Goal: Task Accomplishment & Management: Manage account settings

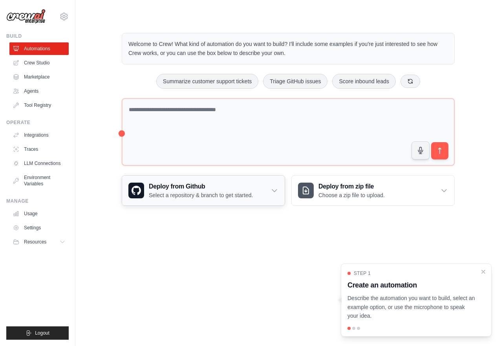
click at [239, 190] on h3 "Deploy from Github" at bounding box center [201, 186] width 104 height 9
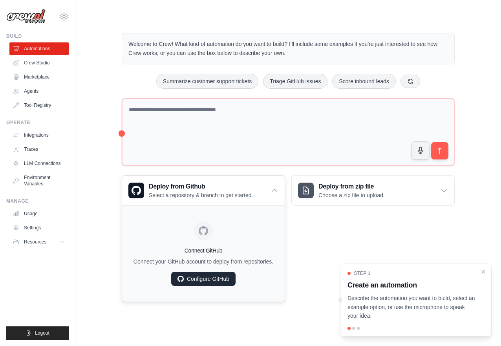
click at [206, 277] on link "Configure GitHub" at bounding box center [203, 279] width 64 height 14
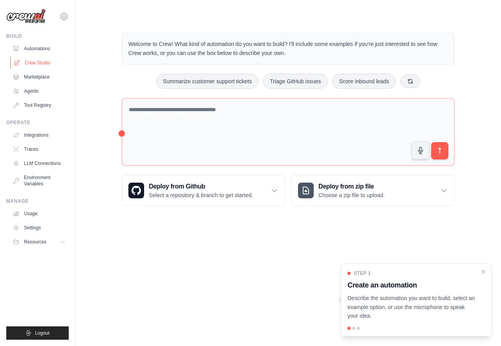
click at [23, 63] on link "Crew Studio" at bounding box center [39, 63] width 59 height 13
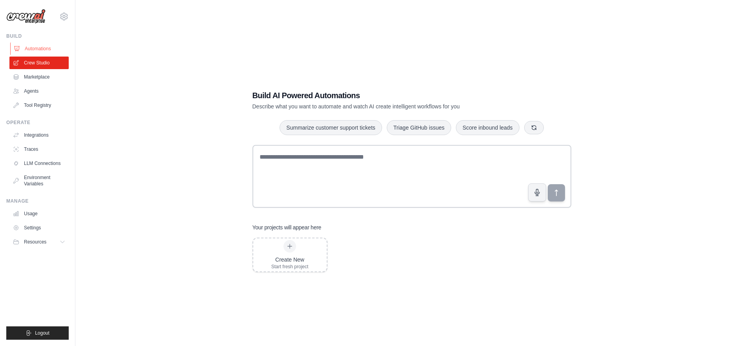
click at [32, 47] on link "Automations" at bounding box center [39, 48] width 59 height 13
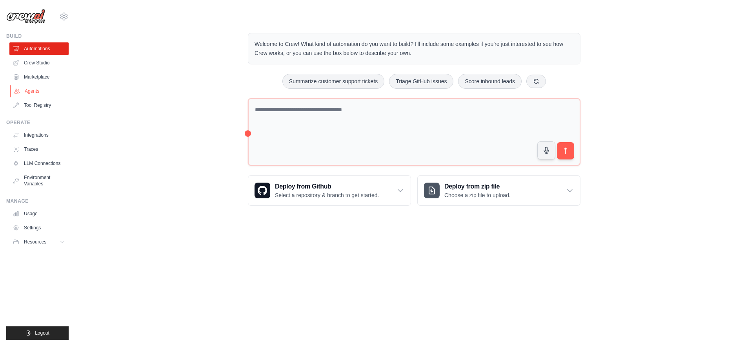
click at [29, 97] on link "Agents" at bounding box center [39, 91] width 59 height 13
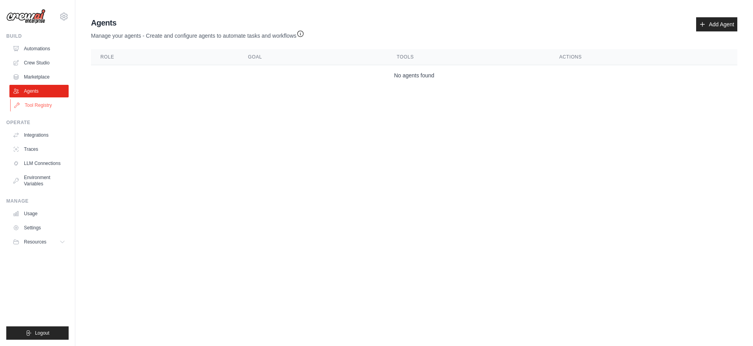
click at [34, 111] on link "Tool Registry" at bounding box center [39, 105] width 59 height 13
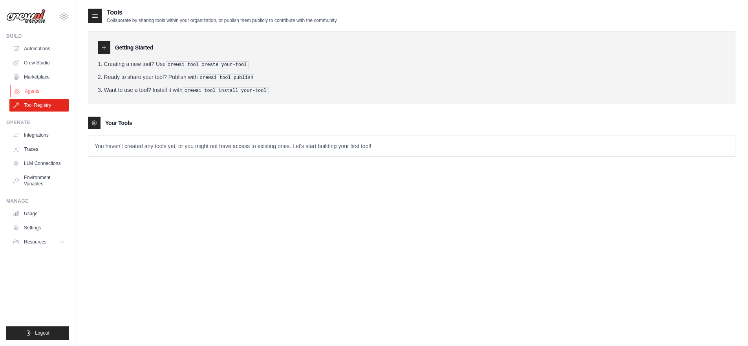
click at [38, 96] on link "Agents" at bounding box center [39, 91] width 59 height 13
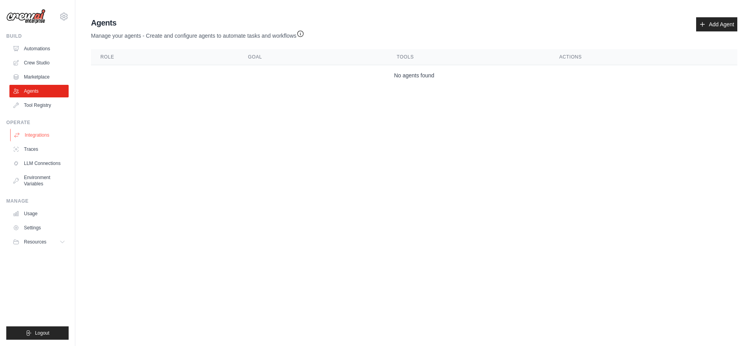
click at [36, 140] on link "Integrations" at bounding box center [39, 135] width 59 height 13
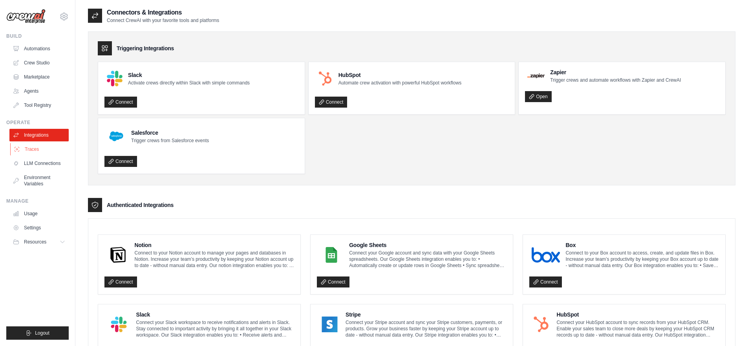
click at [39, 148] on link "Traces" at bounding box center [39, 149] width 59 height 13
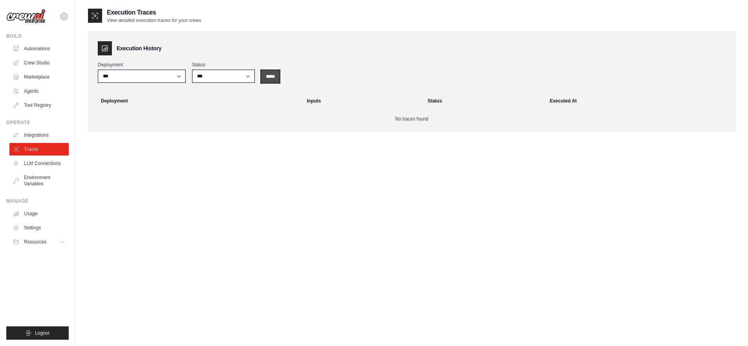
click at [268, 78] on input "*****" at bounding box center [270, 76] width 18 height 13
click at [46, 169] on link "LLM Connections" at bounding box center [39, 163] width 59 height 13
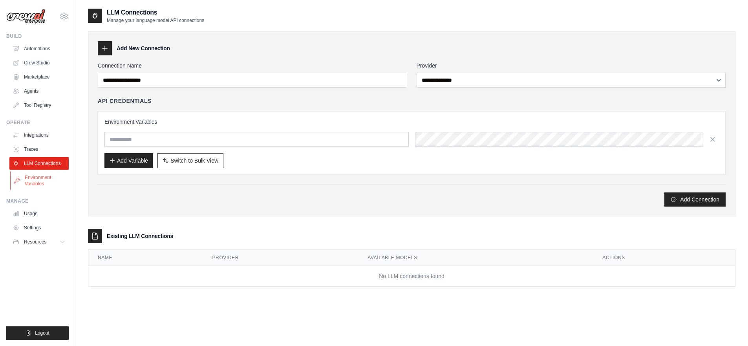
click at [41, 183] on link "Environment Variables" at bounding box center [39, 180] width 59 height 19
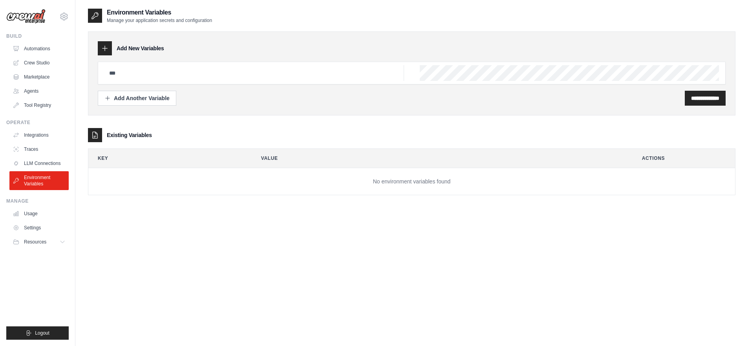
click at [41, 234] on ul "Usage Settings Resources Documentation Blog" at bounding box center [38, 227] width 59 height 41
click at [43, 230] on link "Settings" at bounding box center [39, 227] width 59 height 13
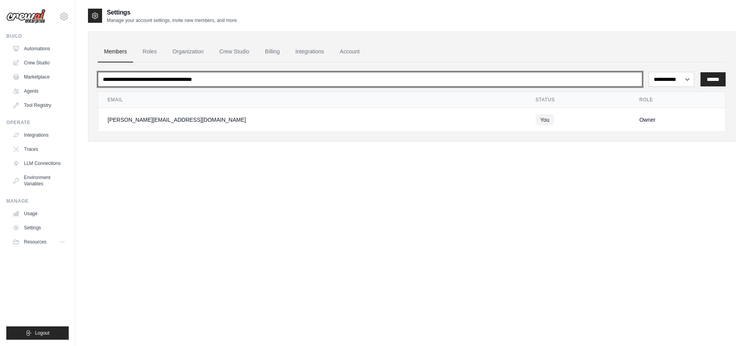
click at [192, 83] on input "email" at bounding box center [370, 79] width 544 height 15
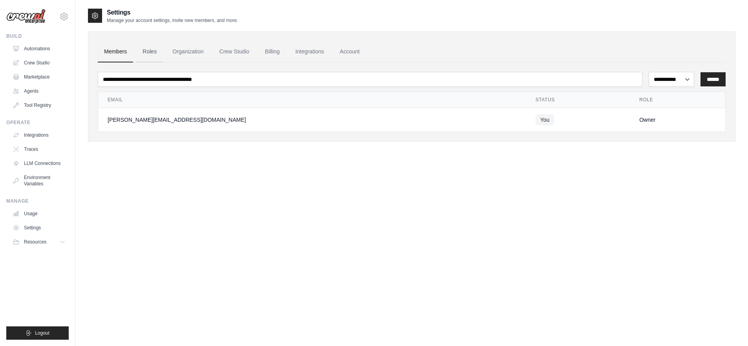
click at [150, 53] on link "Roles" at bounding box center [149, 51] width 27 height 21
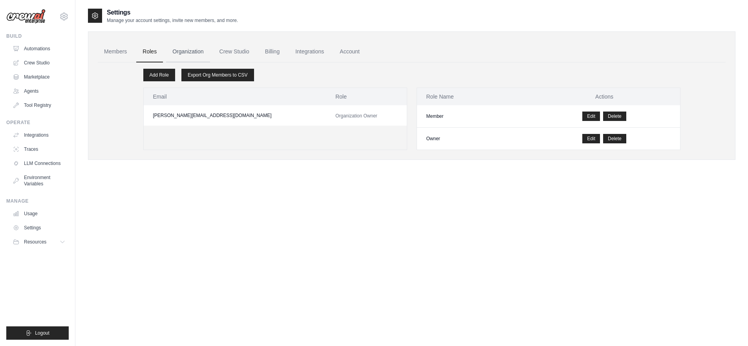
click at [186, 54] on link "Organization" at bounding box center [188, 51] width 44 height 21
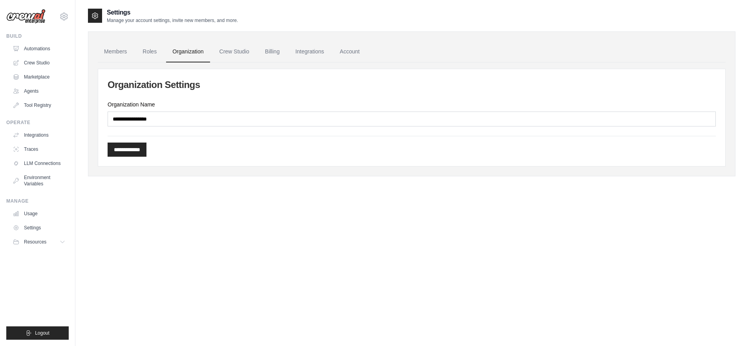
click at [166, 53] on link "Organization" at bounding box center [188, 51] width 44 height 21
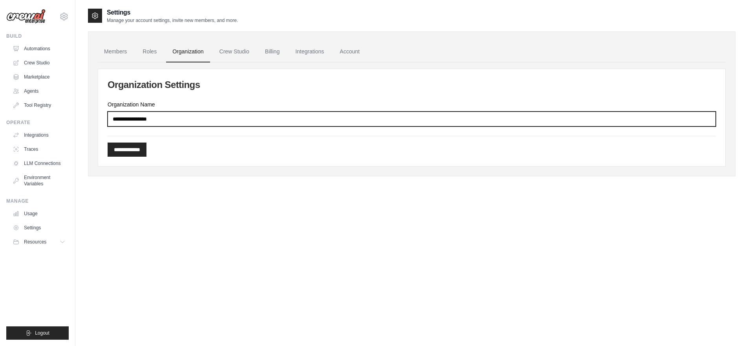
click at [171, 117] on input "Organization Name" at bounding box center [412, 118] width 608 height 15
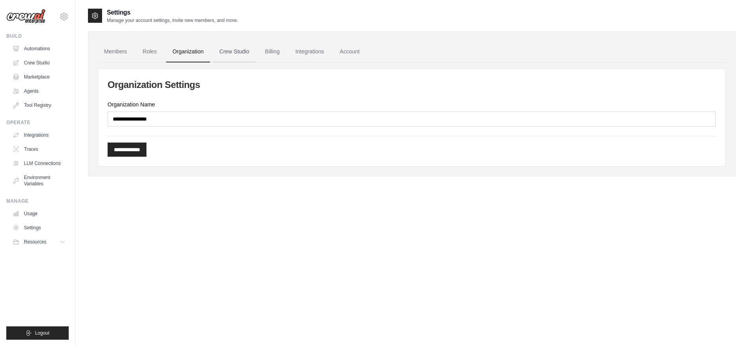
click at [222, 57] on link "Crew Studio" at bounding box center [234, 51] width 42 height 21
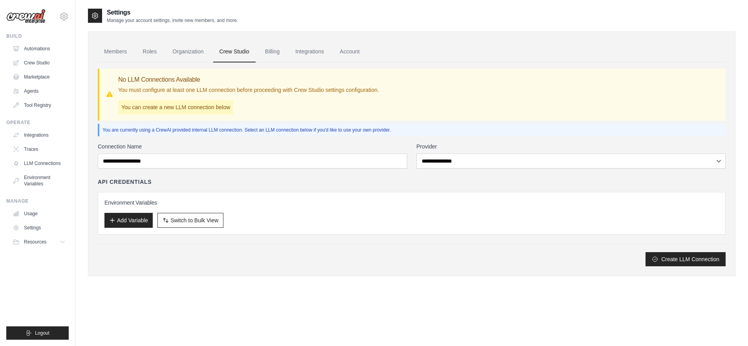
click at [218, 171] on div "**********" at bounding box center [412, 204] width 628 height 124
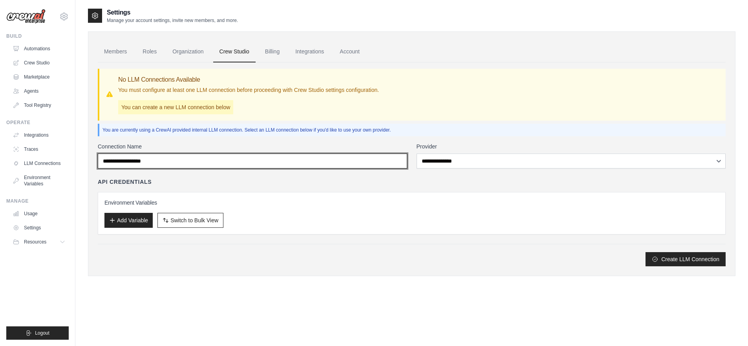
click at [223, 166] on input "Connection Name" at bounding box center [252, 160] width 309 height 15
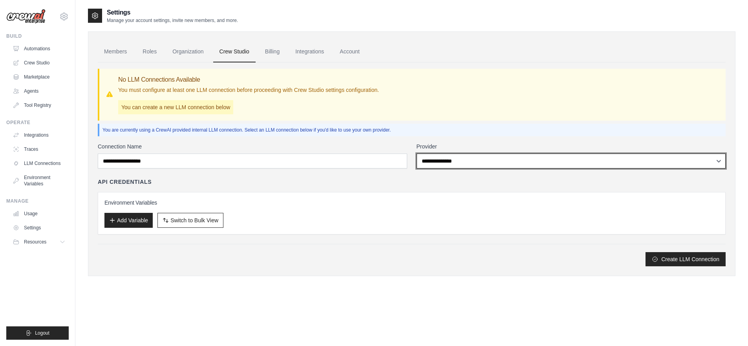
click at [506, 157] on select "**********" at bounding box center [570, 160] width 309 height 15
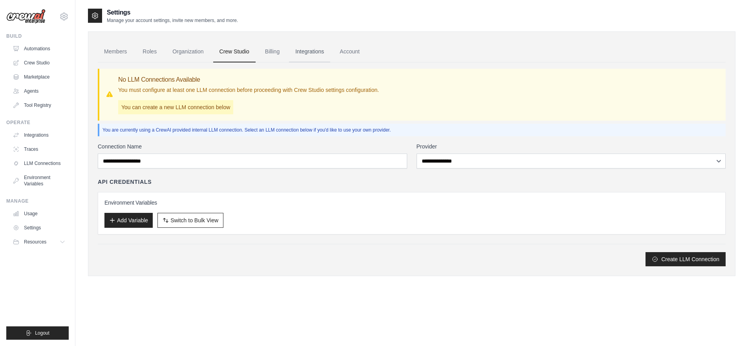
click at [305, 51] on link "Integrations" at bounding box center [309, 51] width 41 height 21
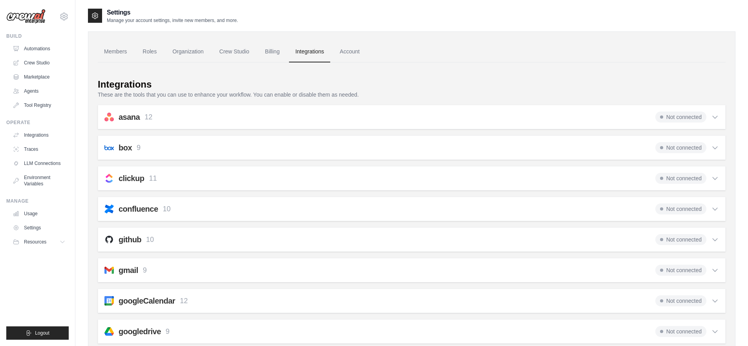
click at [358, 55] on ul "Members Roles Organization Crew Studio Billing Integrations Account" at bounding box center [412, 51] width 628 height 21
click at [345, 45] on link "Account" at bounding box center [349, 51] width 33 height 21
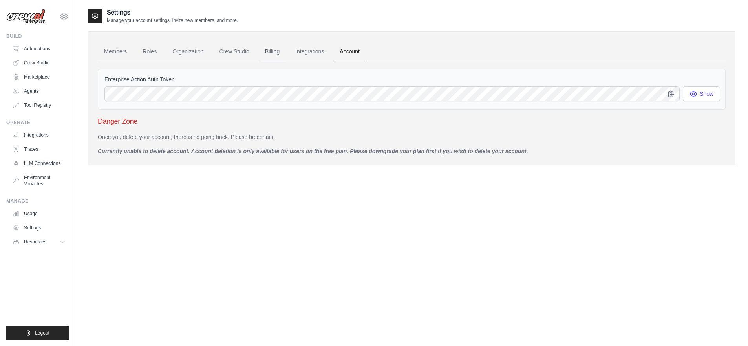
click at [259, 47] on link "Billing" at bounding box center [272, 51] width 27 height 21
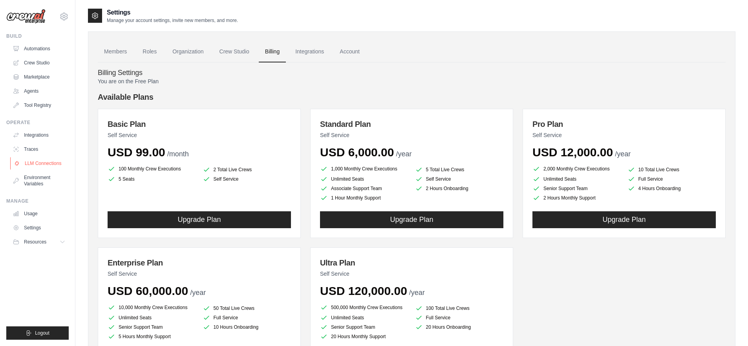
click at [35, 169] on link "LLM Connections" at bounding box center [39, 163] width 59 height 13
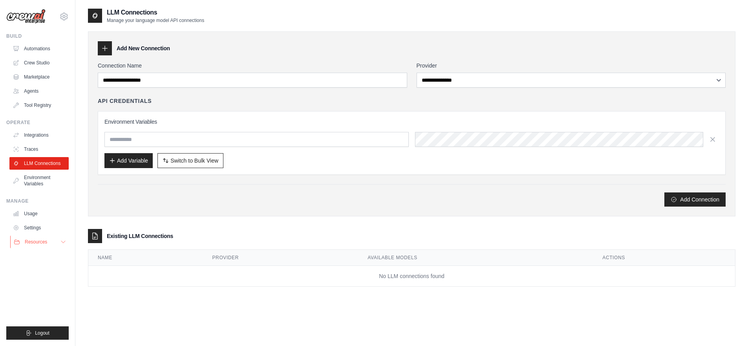
click at [25, 241] on span "Resources" at bounding box center [36, 242] width 22 height 6
click at [25, 44] on link "Automations" at bounding box center [39, 48] width 59 height 13
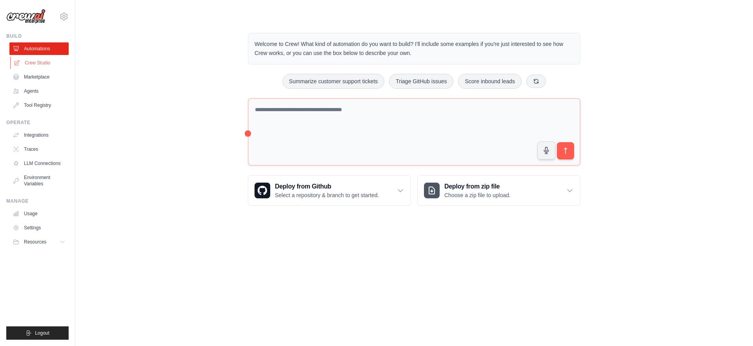
click at [33, 59] on link "Crew Studio" at bounding box center [39, 63] width 59 height 13
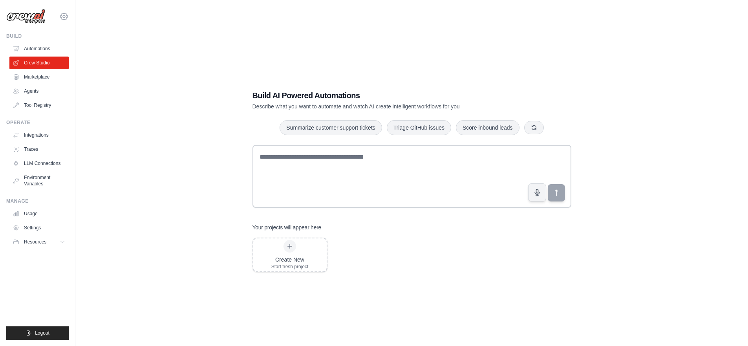
click at [67, 13] on icon at bounding box center [63, 16] width 9 height 9
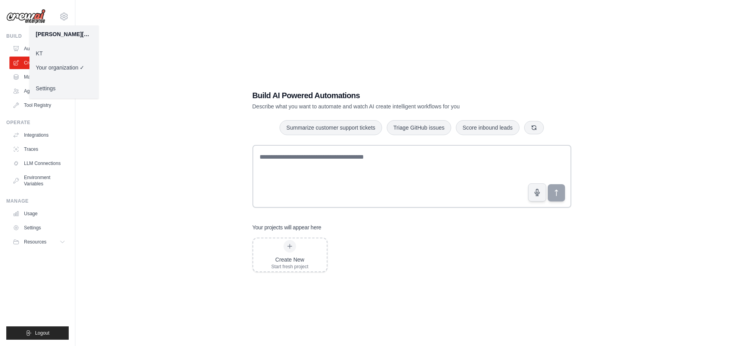
click at [79, 47] on link "KT" at bounding box center [63, 53] width 69 height 14
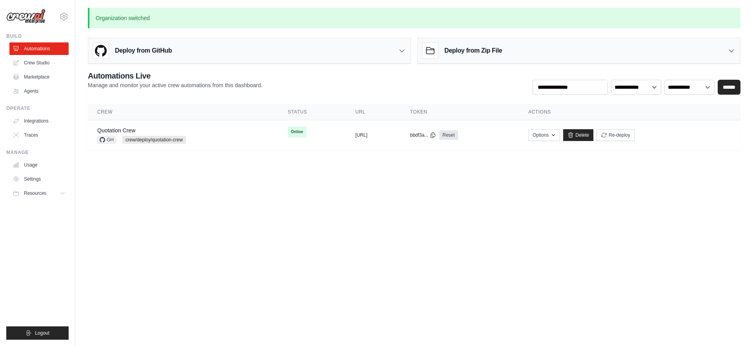
click at [67, 16] on icon at bounding box center [63, 16] width 7 height 7
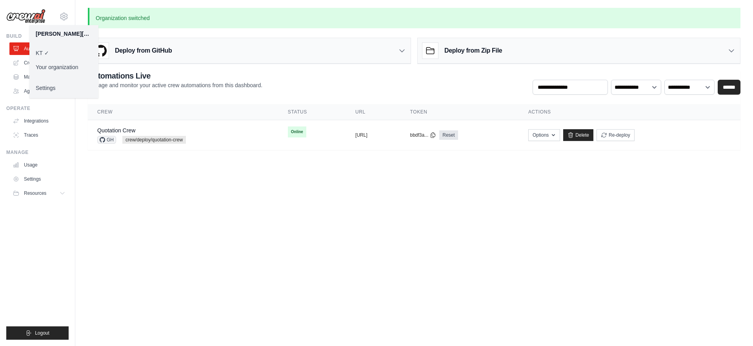
click at [177, 230] on body "sally.p@kt.com KT ✓ Your organization Settings Build Automations" at bounding box center [376, 173] width 753 height 346
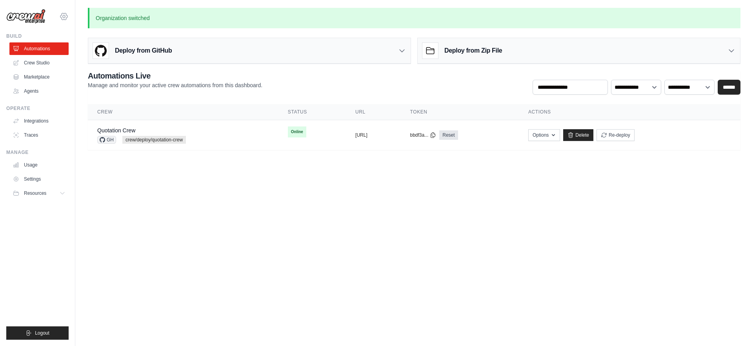
click at [62, 13] on icon at bounding box center [63, 16] width 7 height 7
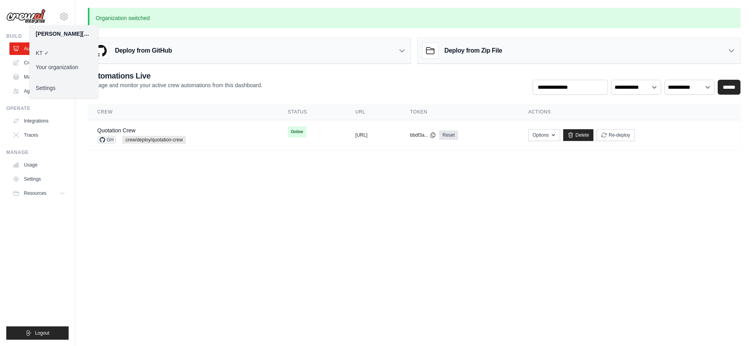
click at [147, 191] on body "sally.p@kt.com KT ✓ Your organization Settings Build Automations" at bounding box center [376, 173] width 753 height 346
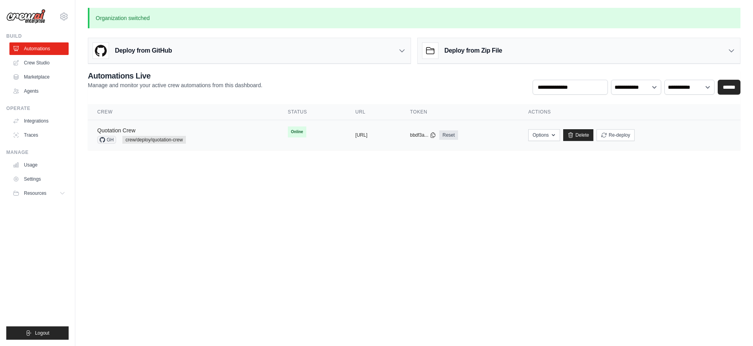
click at [117, 127] on link "Quotation Crew" at bounding box center [116, 130] width 38 height 6
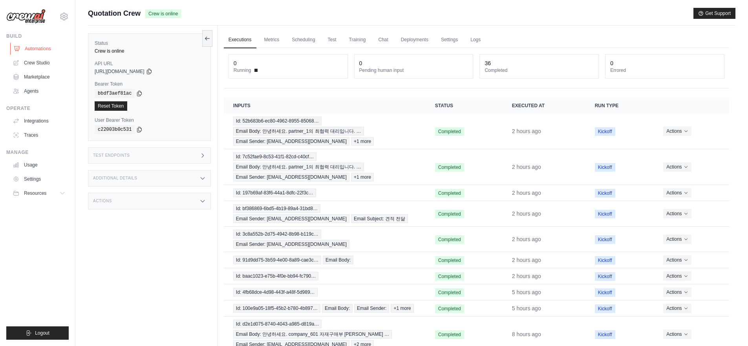
click at [25, 47] on link "Automations" at bounding box center [39, 48] width 59 height 13
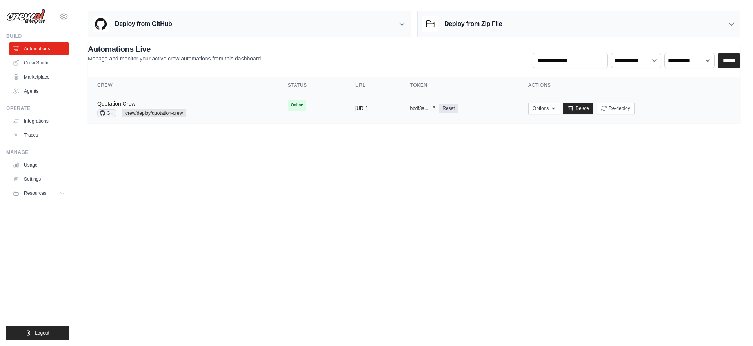
click at [118, 104] on link "Quotation Crew" at bounding box center [116, 103] width 38 height 6
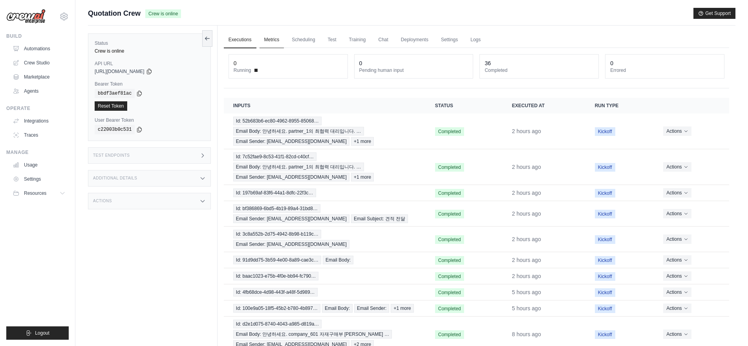
click at [265, 43] on link "Metrics" at bounding box center [271, 40] width 25 height 16
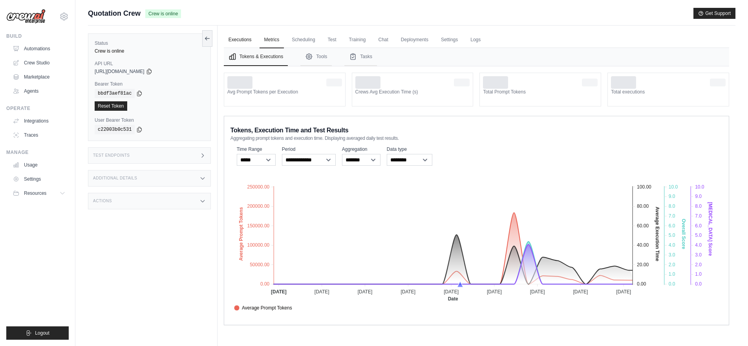
click at [232, 42] on link "Executions" at bounding box center [240, 40] width 33 height 16
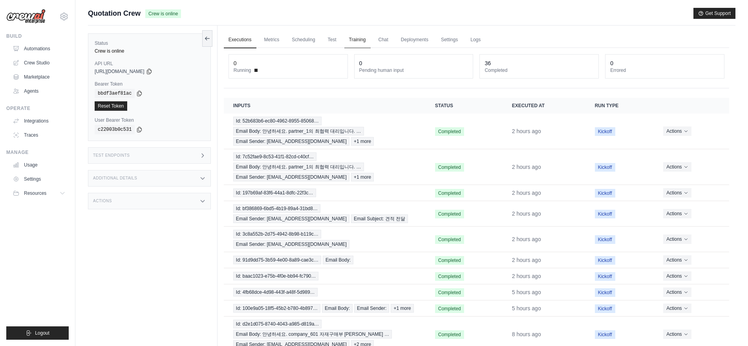
click at [344, 41] on link "Training" at bounding box center [357, 40] width 26 height 16
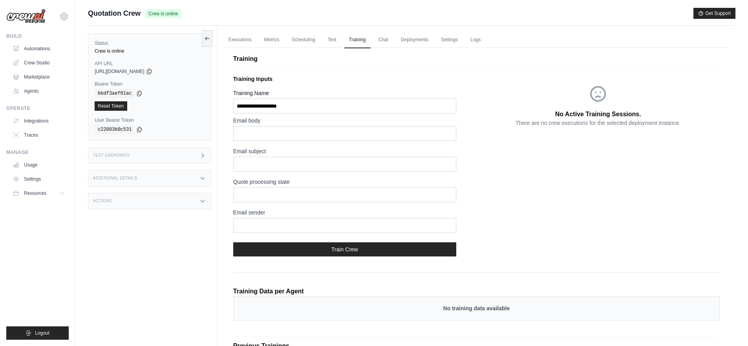
click at [315, 43] on div "Training Training Inputs Training Name Email body Email subject Quote processin…" at bounding box center [476, 218] width 505 height 350
click at [337, 40] on ul "Executions Metrics Scheduling Test Training Chat Deployments Settings Logs" at bounding box center [476, 40] width 505 height 16
click at [332, 40] on link "Test" at bounding box center [332, 40] width 18 height 16
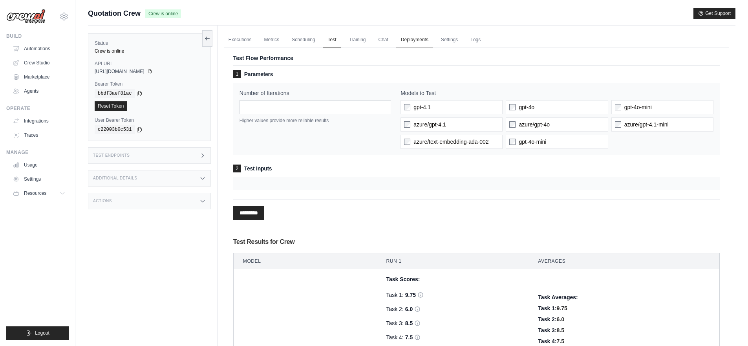
click at [407, 40] on link "Deployments" at bounding box center [414, 40] width 37 height 16
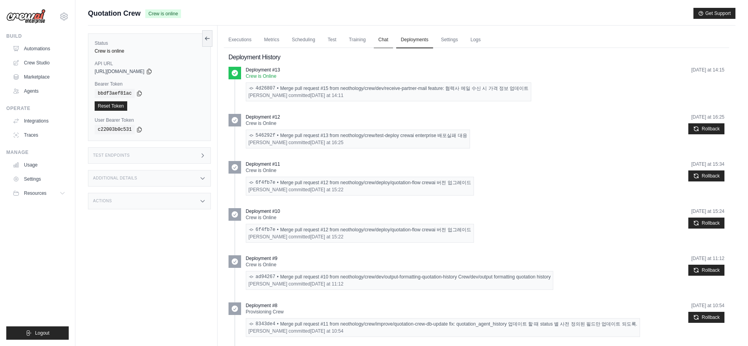
click at [375, 43] on link "Chat" at bounding box center [383, 40] width 19 height 16
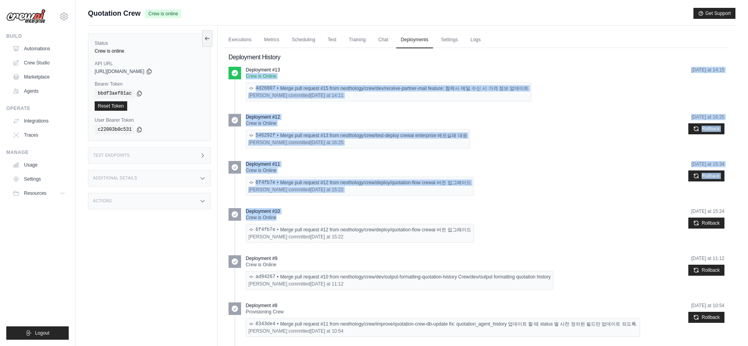
drag, startPoint x: 300, startPoint y: 67, endPoint x: 372, endPoint y: 220, distance: 168.4
click at [372, 210] on div "Deployment #10" at bounding box center [360, 211] width 228 height 6
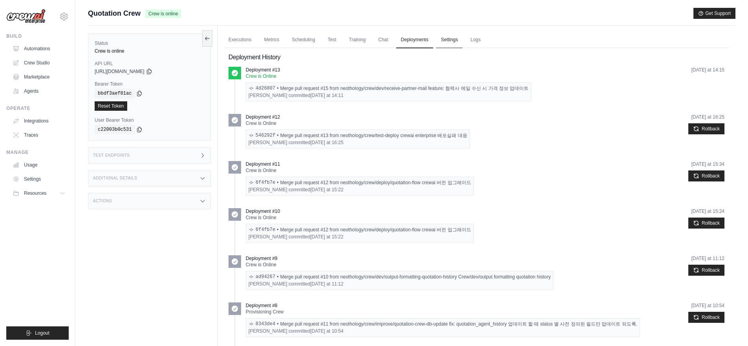
click at [436, 42] on link "Settings" at bounding box center [449, 40] width 26 height 16
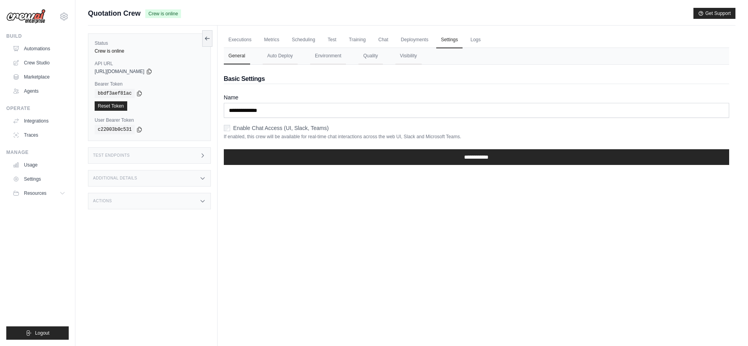
click at [453, 41] on ul "Executions Metrics Scheduling Test Training Chat Deployments Settings Logs" at bounding box center [476, 40] width 505 height 16
click at [465, 42] on link "Logs" at bounding box center [475, 40] width 20 height 16
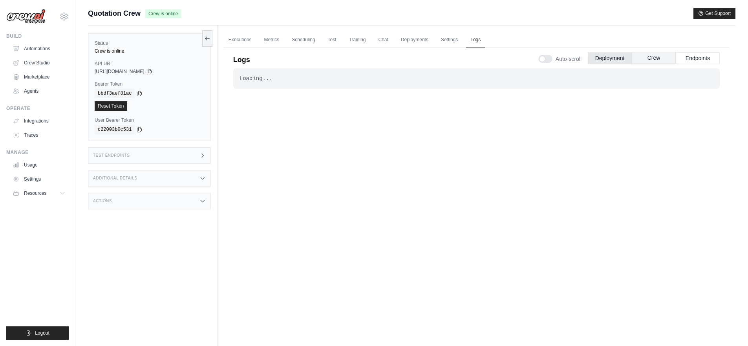
click at [651, 63] on button "Crew" at bounding box center [653, 58] width 44 height 12
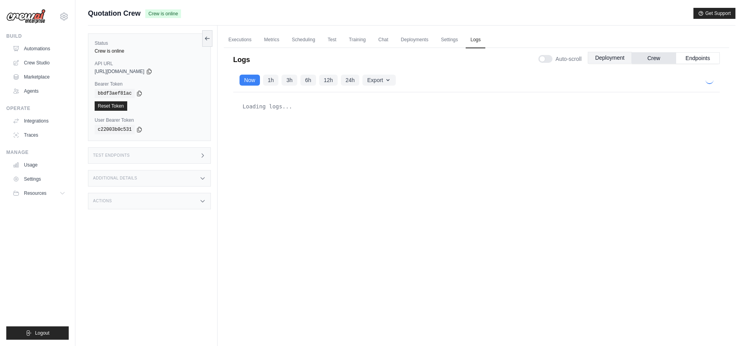
click at [601, 62] on button "Deployment" at bounding box center [609, 58] width 44 height 12
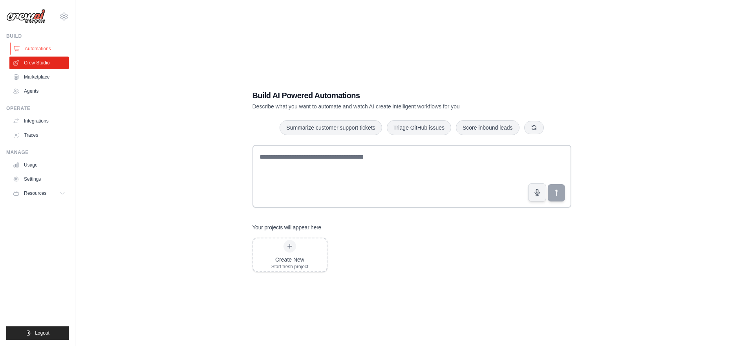
click at [37, 47] on link "Automations" at bounding box center [39, 48] width 59 height 13
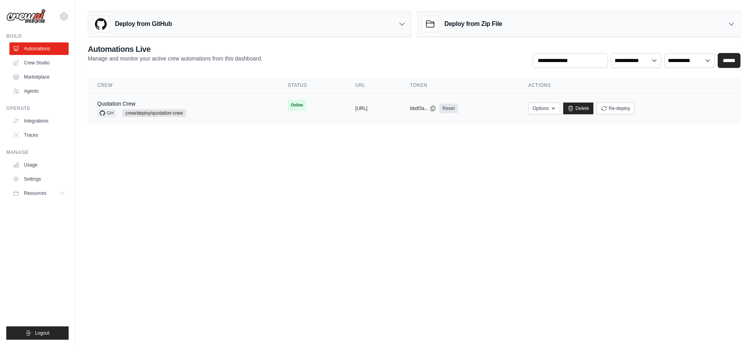
click at [346, 111] on td "copied [URL]" at bounding box center [373, 108] width 55 height 30
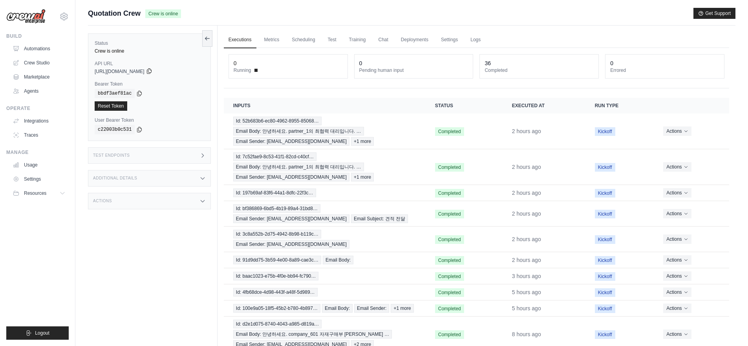
click at [152, 71] on icon at bounding box center [149, 71] width 6 height 6
click at [107, 262] on div "Status Crew is online API URL copied https://s1-crewai-97689c9b-2f83-47bb-bee0-…" at bounding box center [153, 199] width 130 height 346
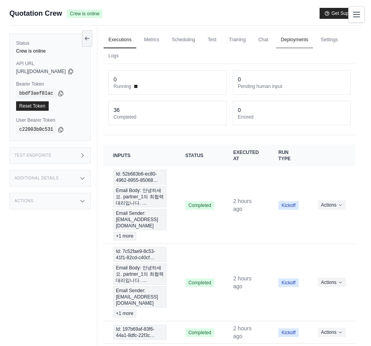
click at [297, 40] on link "Deployments" at bounding box center [294, 40] width 37 height 16
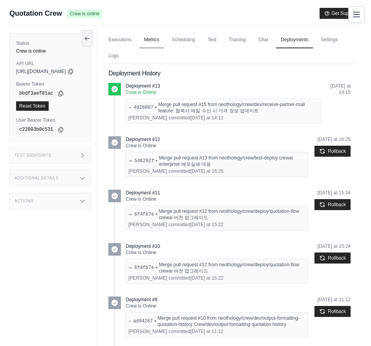
click at [164, 40] on link "Metrics" at bounding box center [151, 40] width 25 height 16
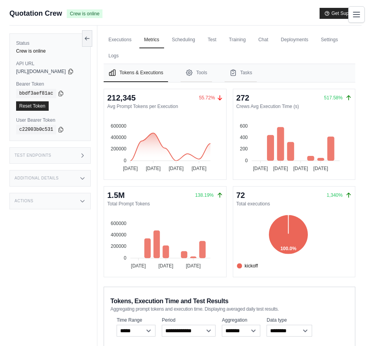
click at [73, 173] on div "Additional Details" at bounding box center [49, 178] width 81 height 16
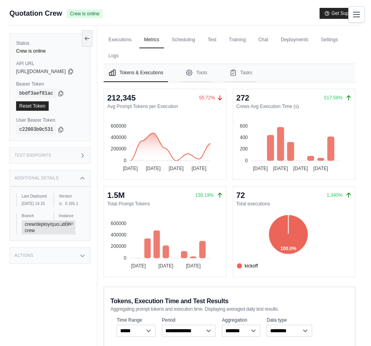
click at [76, 159] on div "Test Endpoints" at bounding box center [49, 155] width 81 height 16
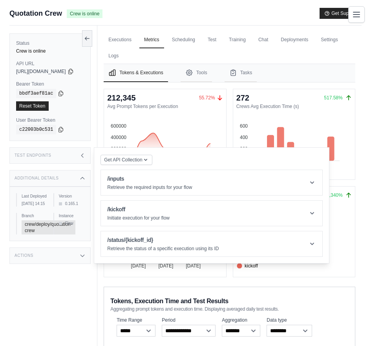
click at [77, 289] on div "Status Crew is online API URL copied https://s1-crewai-97689c9b-2f83-47bb-bee0-…" at bounding box center [53, 199] width 88 height 346
click at [76, 272] on div "Status Crew is online API URL copied https://s1-crewai-97689c9b-2f83-47bb-bee0-…" at bounding box center [53, 199] width 88 height 346
drag, startPoint x: 44, startPoint y: 232, endPoint x: 6, endPoint y: 226, distance: 37.8
click at [6, 226] on div "Submit a support request Describe your issue or question * Please be specific a…" at bounding box center [185, 255] width 371 height 494
click at [18, 234] on div "Branch crew/deploy/quotation-crew" at bounding box center [31, 224] width 31 height 22
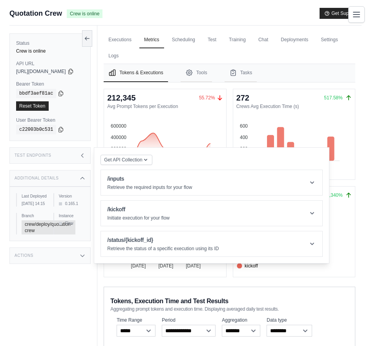
click at [31, 257] on div "Actions" at bounding box center [49, 255] width 81 height 16
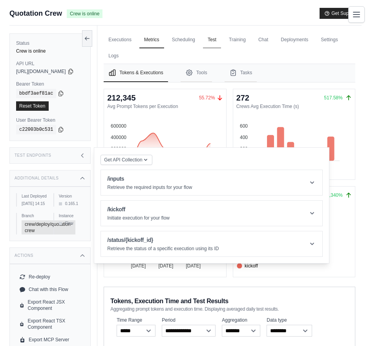
click at [218, 35] on link "Test" at bounding box center [212, 40] width 18 height 16
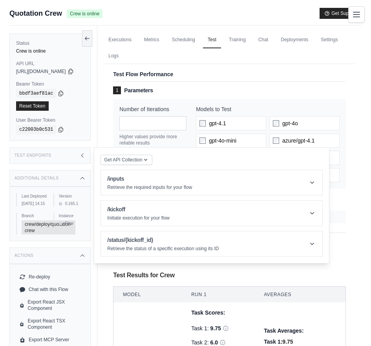
click at [90, 160] on div "Test Endpoints" at bounding box center [49, 155] width 81 height 16
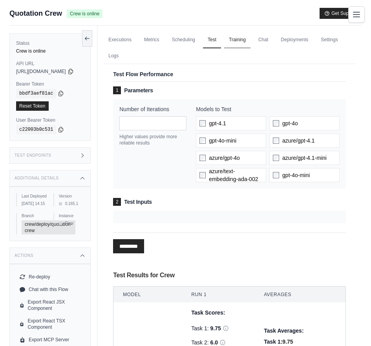
click at [246, 37] on link "Training" at bounding box center [237, 40] width 26 height 16
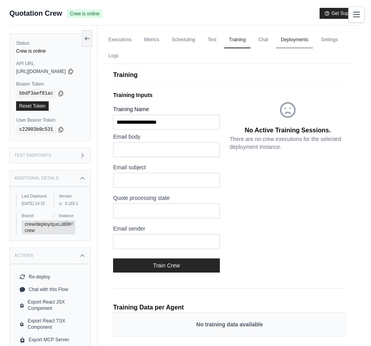
click at [280, 36] on link "Deployments" at bounding box center [294, 40] width 37 height 16
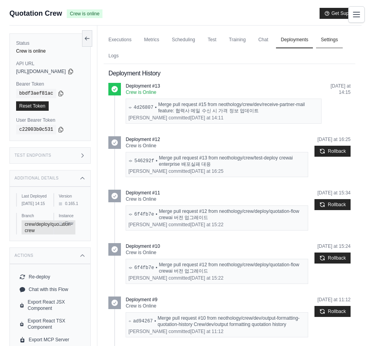
click at [325, 40] on link "Settings" at bounding box center [329, 40] width 26 height 16
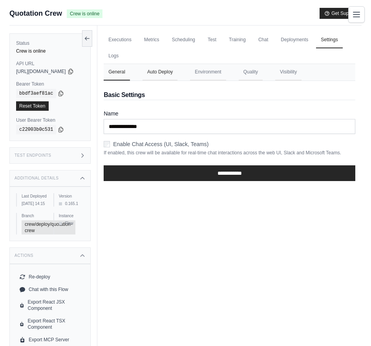
click at [173, 67] on button "Auto Deploy" at bounding box center [159, 72] width 35 height 16
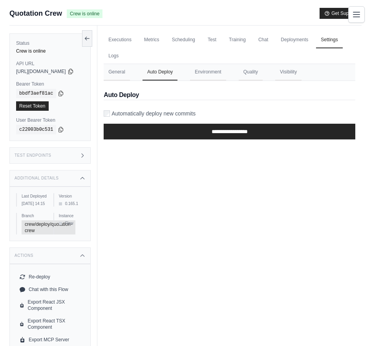
click at [197, 67] on nav "General Auto Deploy Environment Quality Visibility" at bounding box center [230, 72] width 252 height 16
click at [216, 70] on button "Environment" at bounding box center [208, 72] width 36 height 16
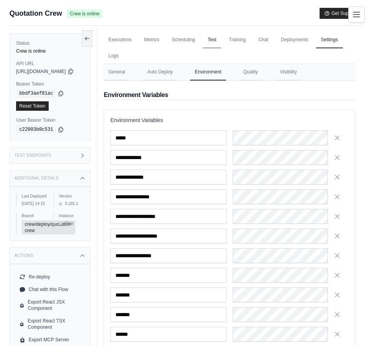
click at [215, 33] on link "Test" at bounding box center [212, 40] width 18 height 16
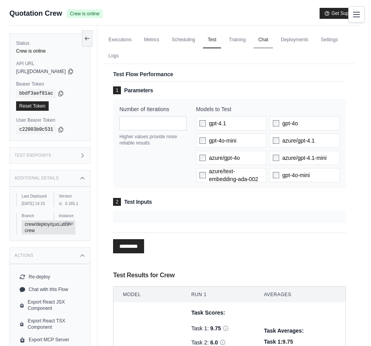
click at [268, 41] on link "Chat" at bounding box center [263, 40] width 19 height 16
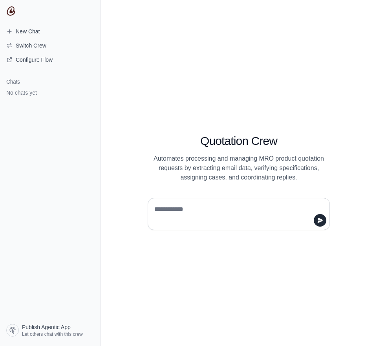
click at [180, 211] on textarea at bounding box center [236, 214] width 167 height 22
click at [184, 210] on textarea at bounding box center [236, 214] width 167 height 22
click at [221, 209] on textarea at bounding box center [236, 214] width 167 height 22
paste textarea "**********"
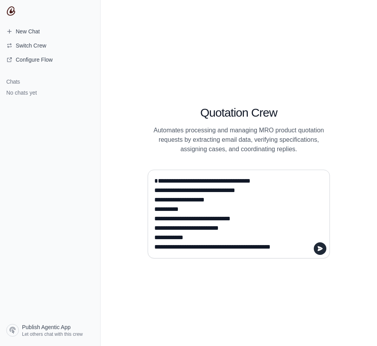
scroll to position [54, 0]
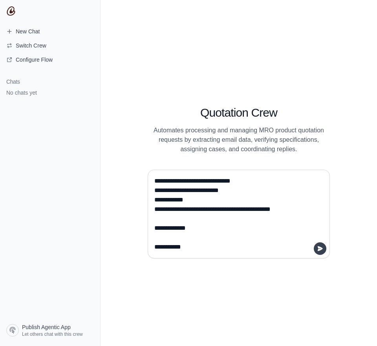
type textarea "**********"
click at [325, 250] on button "submit" at bounding box center [320, 248] width 13 height 13
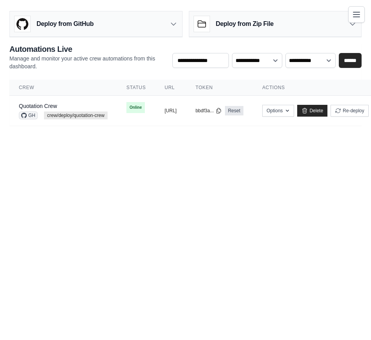
click at [163, 8] on div "**********" at bounding box center [185, 22] width 352 height 29
click at [166, 18] on div "Deploy from GitHub" at bounding box center [96, 24] width 172 height 26
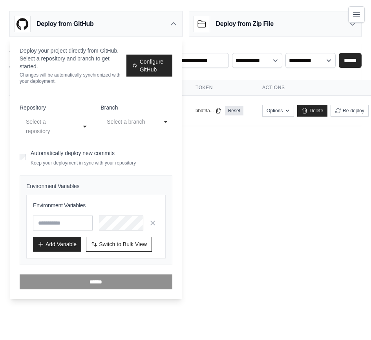
click at [85, 115] on div "**********" at bounding box center [55, 127] width 71 height 24
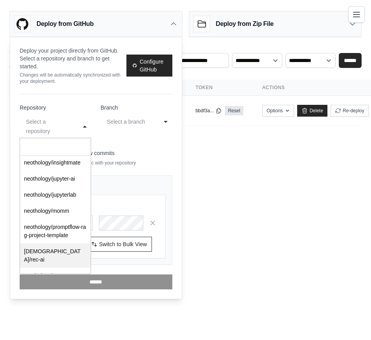
scroll to position [261, 0]
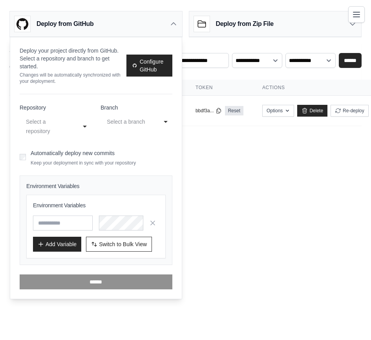
click at [94, 94] on div "**********" at bounding box center [96, 191] width 153 height 195
click at [144, 117] on div "Select a branch" at bounding box center [128, 121] width 43 height 9
click at [71, 115] on div "Select a repository" at bounding box center [49, 126] width 51 height 22
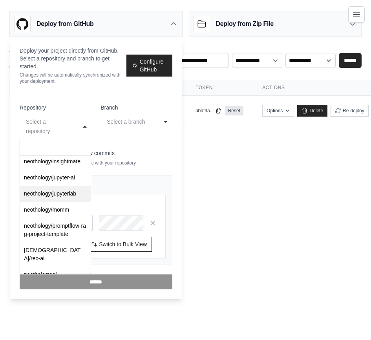
click at [59, 94] on div "**********" at bounding box center [96, 191] width 153 height 195
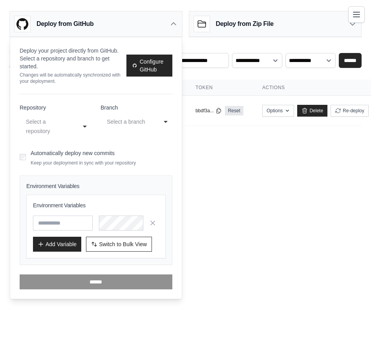
click at [168, 16] on div "Deploy from GitHub" at bounding box center [96, 24] width 172 height 26
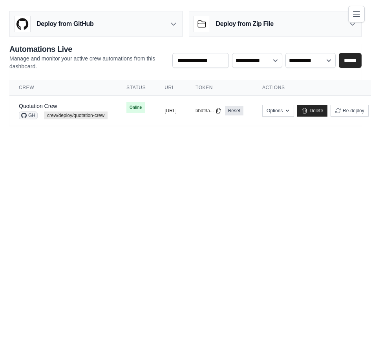
click at [358, 20] on button "Toggle navigation" at bounding box center [356, 14] width 16 height 16
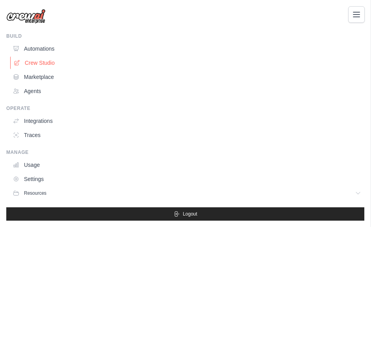
click at [46, 64] on link "Crew Studio" at bounding box center [187, 63] width 355 height 13
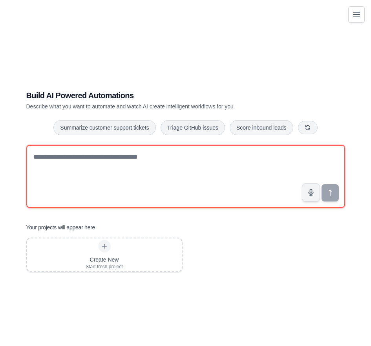
click at [173, 179] on textarea at bounding box center [185, 176] width 319 height 63
drag, startPoint x: 147, startPoint y: 164, endPoint x: 157, endPoint y: 164, distance: 9.4
click at [147, 164] on textarea at bounding box center [185, 176] width 319 height 63
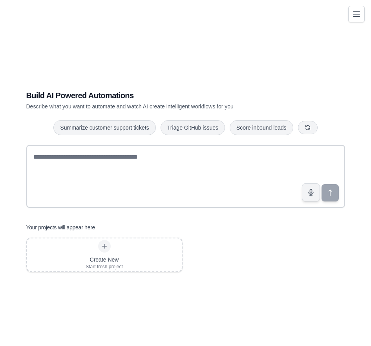
click at [363, 11] on button "Toggle navigation" at bounding box center [356, 14] width 16 height 16
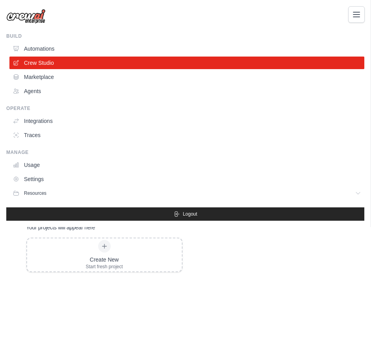
click at [38, 40] on div "Build Automations Crew Studio Marketplace Agents" at bounding box center [185, 65] width 358 height 64
click at [47, 79] on link "Marketplace" at bounding box center [187, 77] width 355 height 13
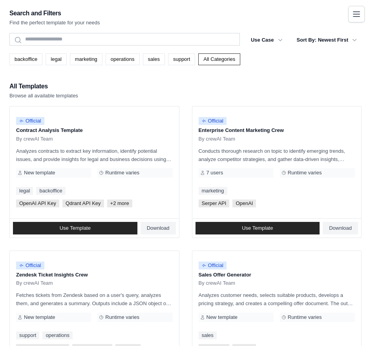
click at [354, 15] on icon "Toggle navigation" at bounding box center [356, 13] width 9 height 9
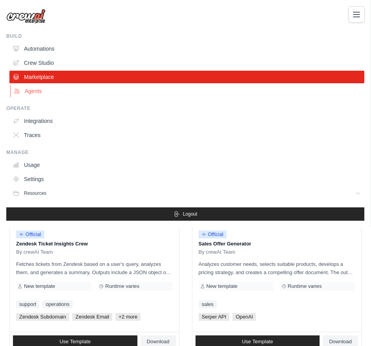
scroll to position [52, 0]
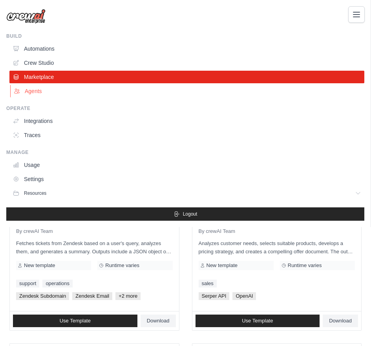
click at [42, 87] on link "Agents" at bounding box center [187, 91] width 355 height 13
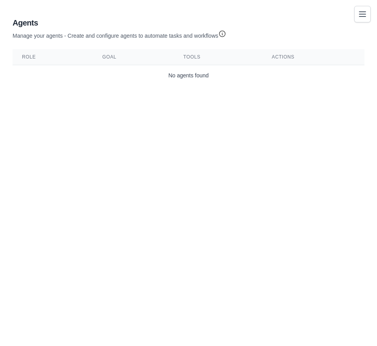
click at [364, 16] on icon "Toggle navigation" at bounding box center [362, 14] width 6 height 5
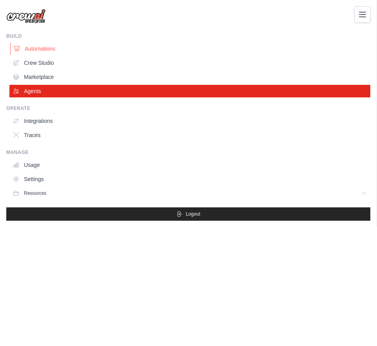
click at [89, 52] on link "Automations" at bounding box center [190, 48] width 361 height 13
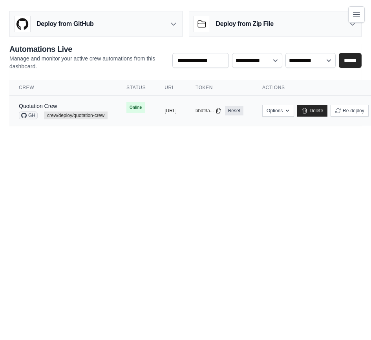
click at [41, 111] on div "GH crew/deploy/quotation-crew" at bounding box center [63, 115] width 89 height 8
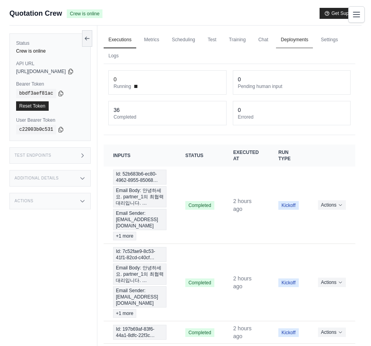
click at [298, 39] on link "Deployments" at bounding box center [294, 40] width 37 height 16
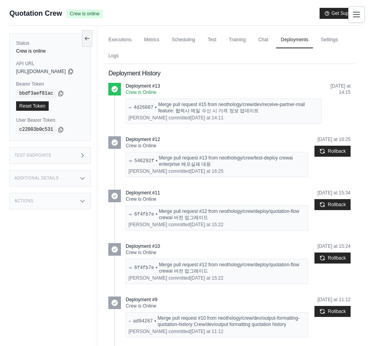
click at [242, 137] on div "Deployment #12" at bounding box center [217, 139] width 182 height 6
click at [116, 57] on link "Logs" at bounding box center [114, 56] width 20 height 16
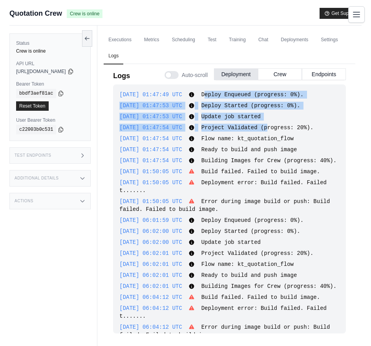
drag, startPoint x: 228, startPoint y: 95, endPoint x: 292, endPoint y: 130, distance: 72.7
click at [292, 130] on div "[DATE] 01:47:49 UTC Deploy Enqueued (progress: 0%). Show more Show less [DATE] …" at bounding box center [229, 208] width 233 height 249
click at [292, 130] on span "Project Validated (progress: 20%)." at bounding box center [257, 127] width 112 height 6
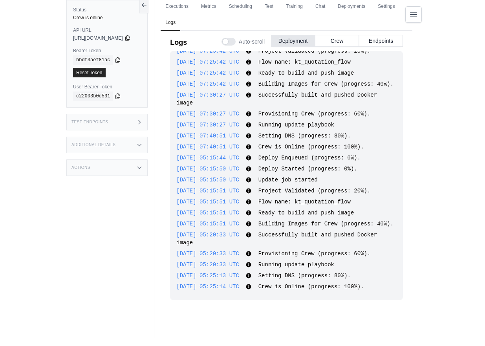
scroll to position [1018, 0]
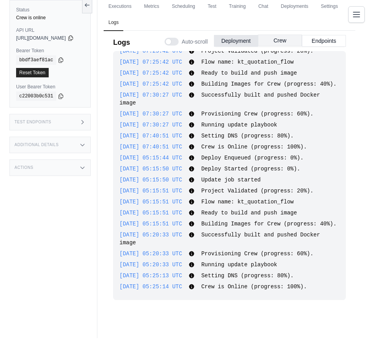
click at [285, 43] on button "Crew" at bounding box center [280, 41] width 44 height 12
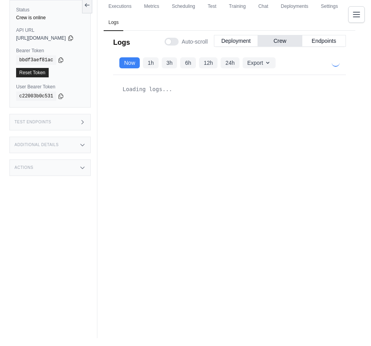
click at [235, 38] on button "Deployment" at bounding box center [236, 41] width 44 height 12
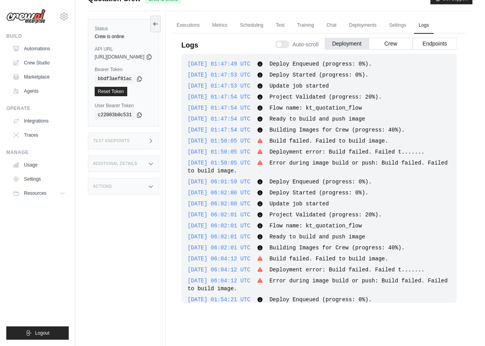
scroll to position [0, 0]
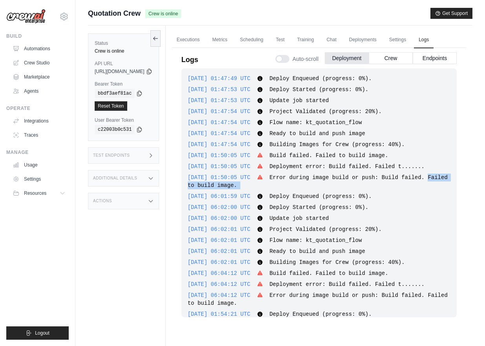
drag, startPoint x: 277, startPoint y: 193, endPoint x: 315, endPoint y: 198, distance: 37.6
click at [315, 198] on div "[DATE] 01:47:49 UTC Deploy Enqueued (progress: 0%). Show more Show less [DATE] …" at bounding box center [318, 192] width 275 height 249
click at [370, 199] on span "Deploy Enqueued (progress: 0%)." at bounding box center [320, 196] width 102 height 6
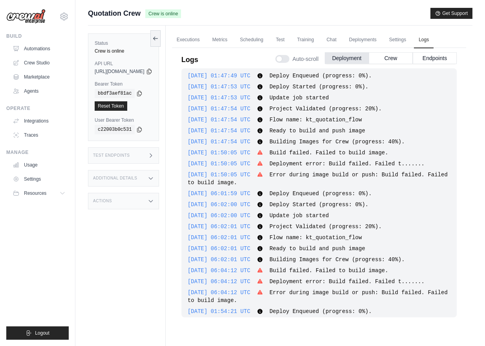
scroll to position [3, 0]
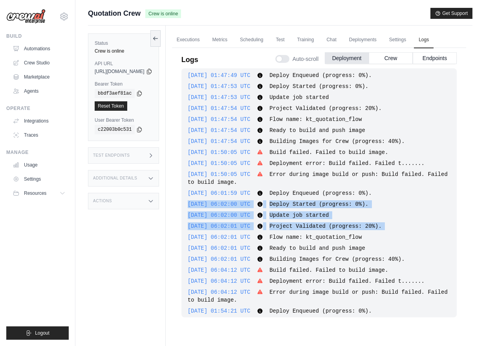
drag, startPoint x: 335, startPoint y: 221, endPoint x: 354, endPoint y: 240, distance: 27.5
click at [353, 239] on div "[DATE] 01:47:49 UTC Deploy Enqueued (progress: 0%). Show more Show less [DATE] …" at bounding box center [318, 192] width 275 height 249
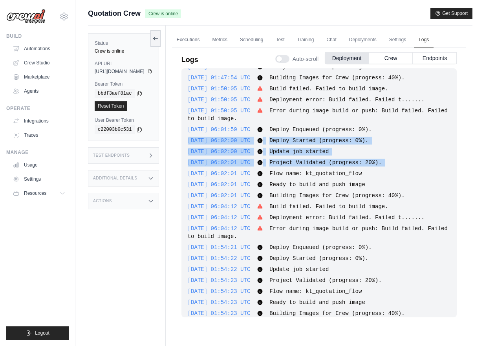
scroll to position [75, 0]
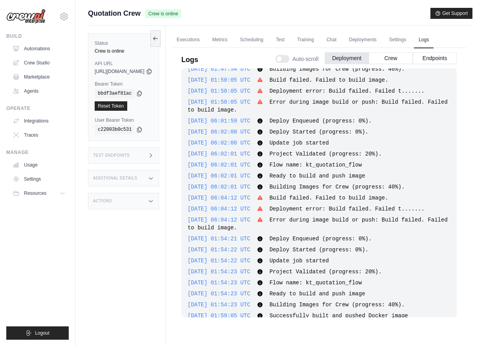
click at [347, 190] on span "Building Images for Crew (progress: 40%)." at bounding box center [336, 187] width 135 height 6
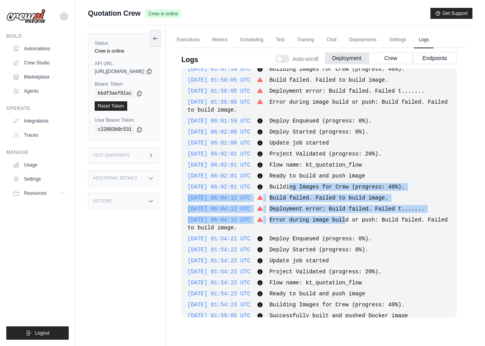
drag, startPoint x: 323, startPoint y: 192, endPoint x: 379, endPoint y: 235, distance: 71.0
click at [370, 235] on div "[DATE] 01:47:49 UTC Deploy Enqueued (progress: 0%). Show more Show less [DATE] …" at bounding box center [318, 192] width 275 height 249
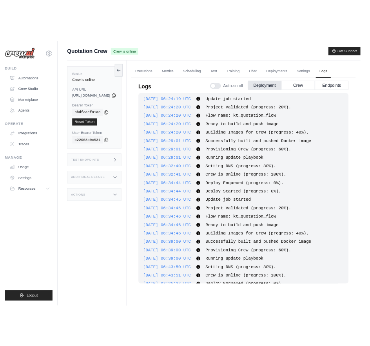
scroll to position [850, 0]
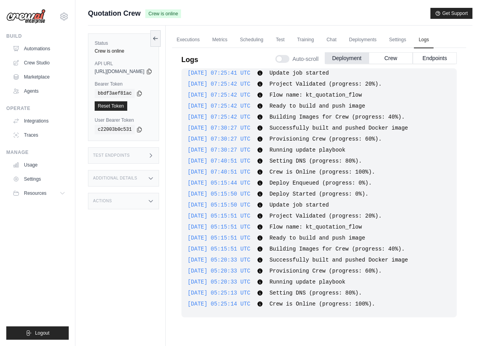
click at [370, 216] on div "[DATE] 05:15:51 UTC Project Validated (progress: 20%). Show more Show less" at bounding box center [319, 216] width 263 height 8
